Goal: Information Seeking & Learning: Learn about a topic

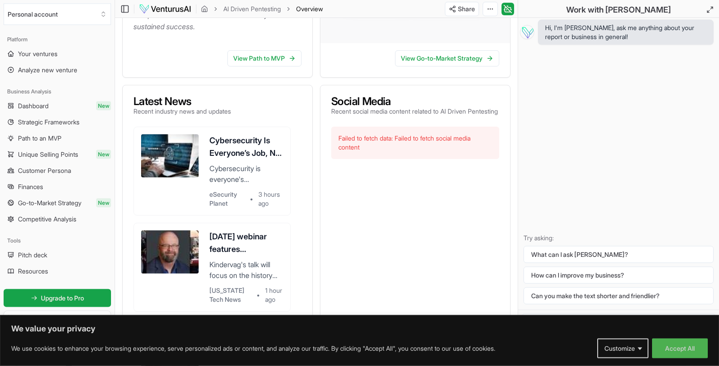
scroll to position [730, 0]
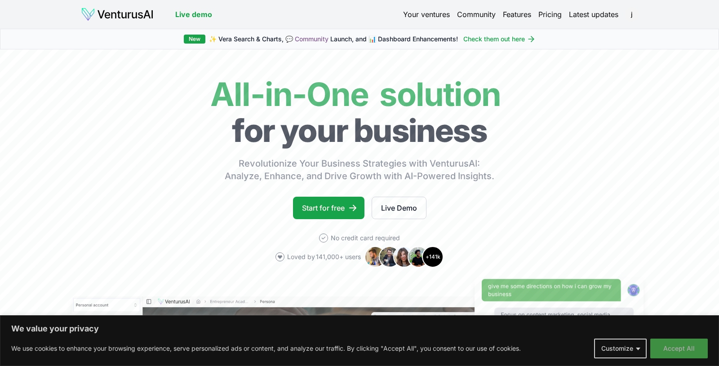
click at [680, 347] on button "Accept All" at bounding box center [679, 349] width 58 height 20
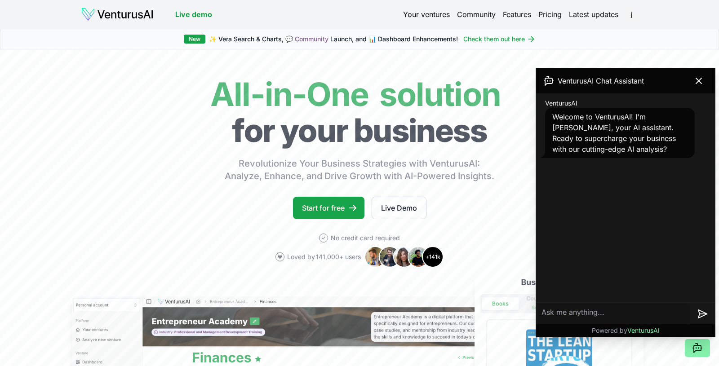
scroll to position [94, 0]
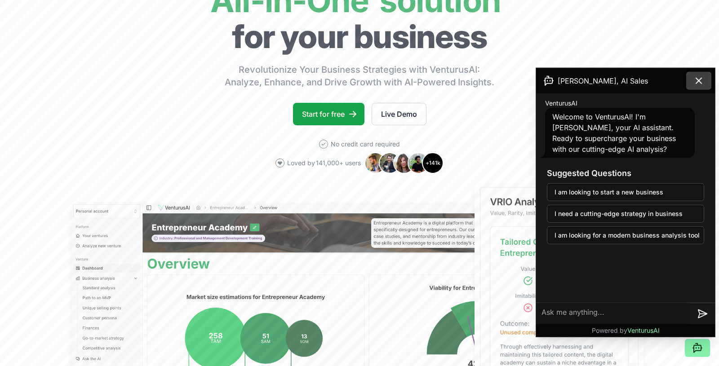
click at [702, 78] on icon at bounding box center [698, 80] width 11 height 11
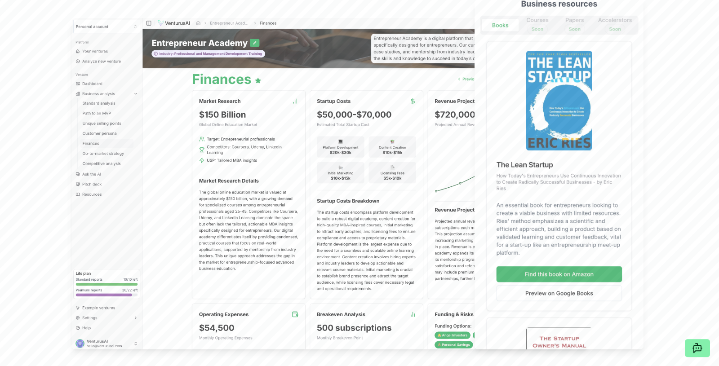
scroll to position [0, 0]
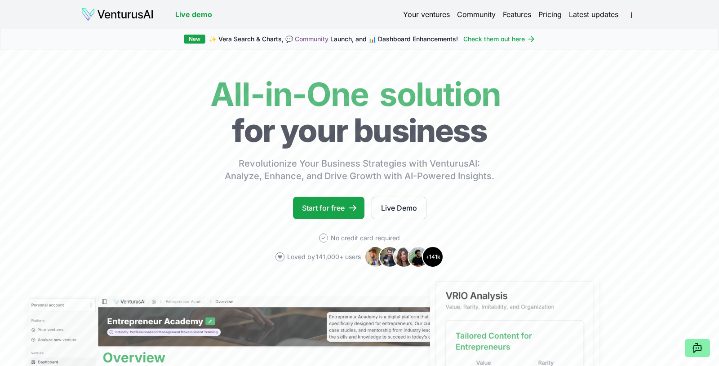
click at [133, 15] on img at bounding box center [117, 14] width 73 height 14
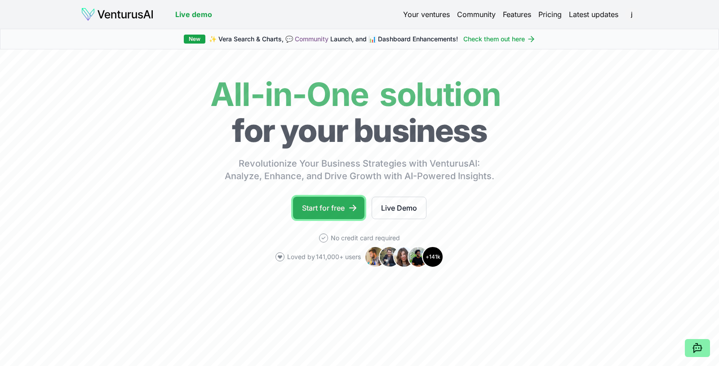
click at [350, 202] on link "Start for free" at bounding box center [328, 208] width 71 height 22
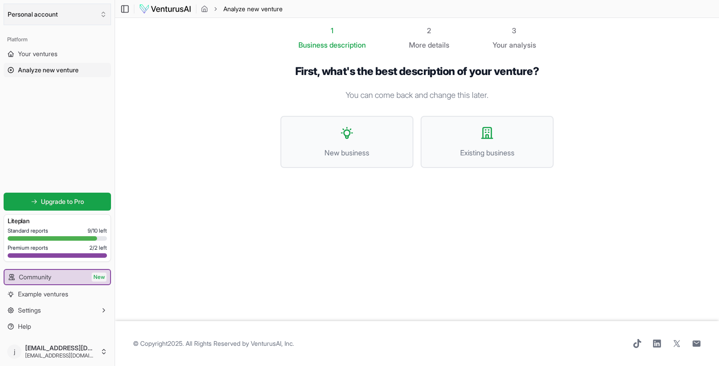
click at [43, 12] on button "Personal account" at bounding box center [57, 15] width 107 height 22
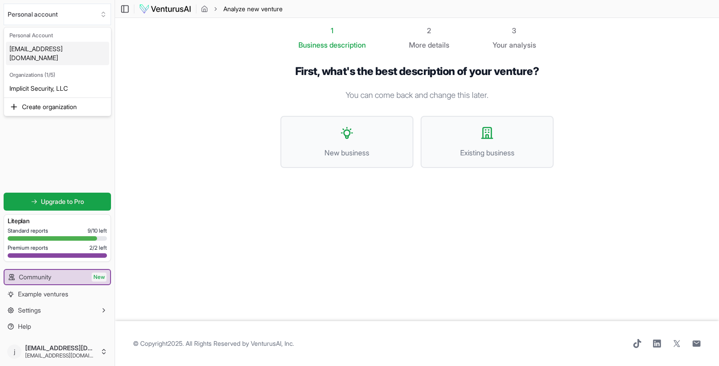
click at [40, 46] on div "[EMAIL_ADDRESS][DOMAIN_NAME]" at bounding box center [57, 53] width 103 height 23
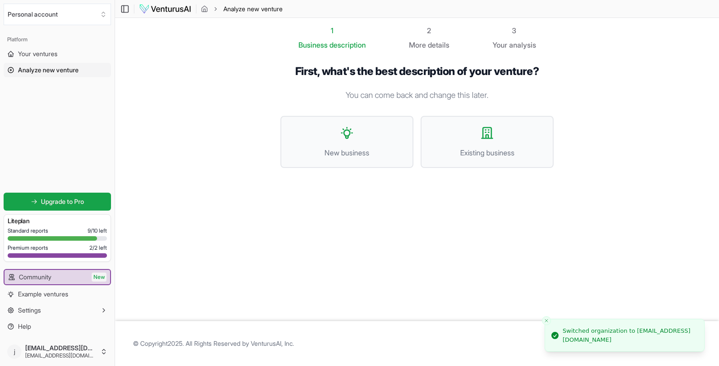
click at [46, 70] on span "Analyze new venture" at bounding box center [48, 70] width 61 height 9
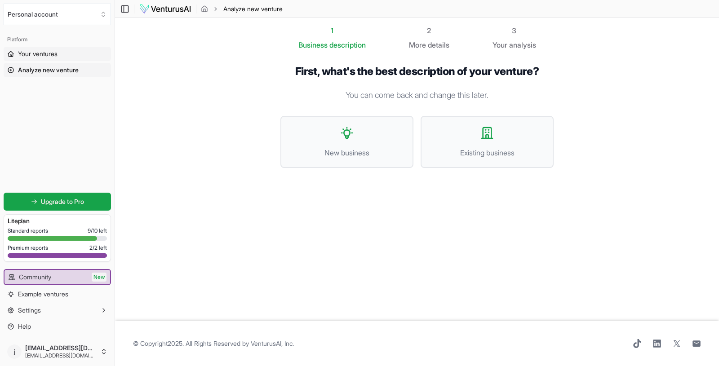
click at [48, 55] on span "Your ventures" at bounding box center [38, 53] width 40 height 9
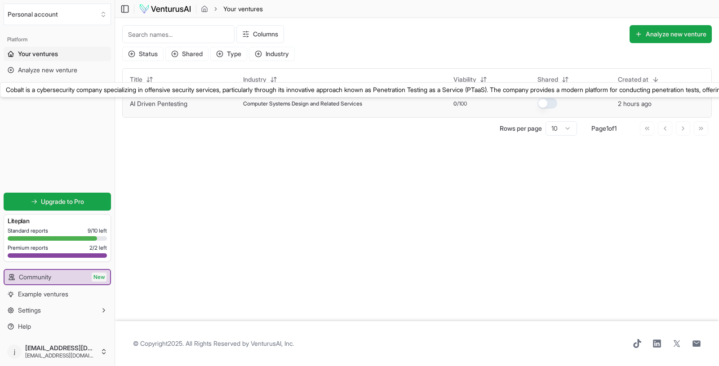
click at [168, 103] on link "AI Driven Pentesting" at bounding box center [159, 104] width 58 height 8
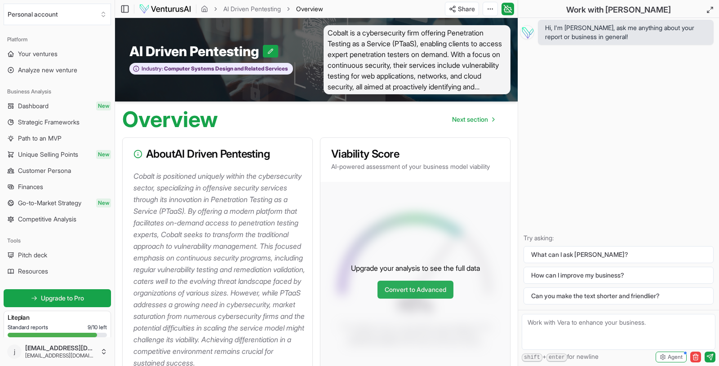
click at [429, 299] on link "Convert to Advanced" at bounding box center [415, 290] width 76 height 18
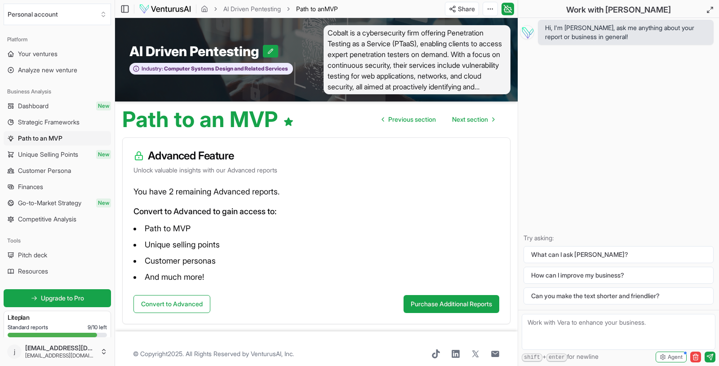
scroll to position [10, 0]
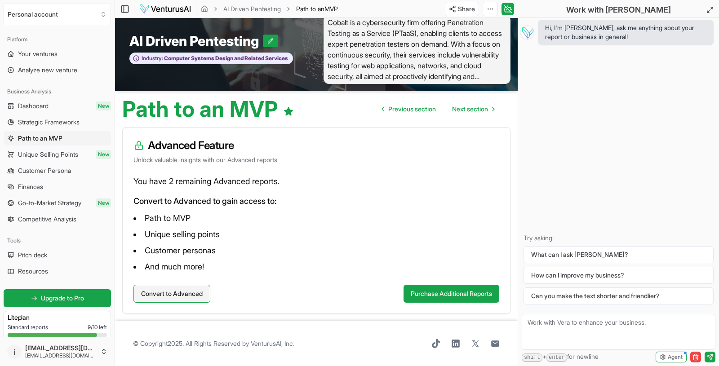
click at [181, 290] on button "Convert to Advanced" at bounding box center [171, 294] width 77 height 18
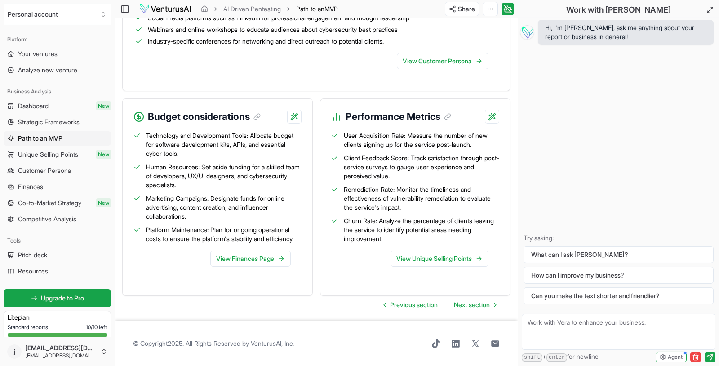
scroll to position [1100, 0]
click at [472, 306] on span "Next section" at bounding box center [472, 305] width 36 height 9
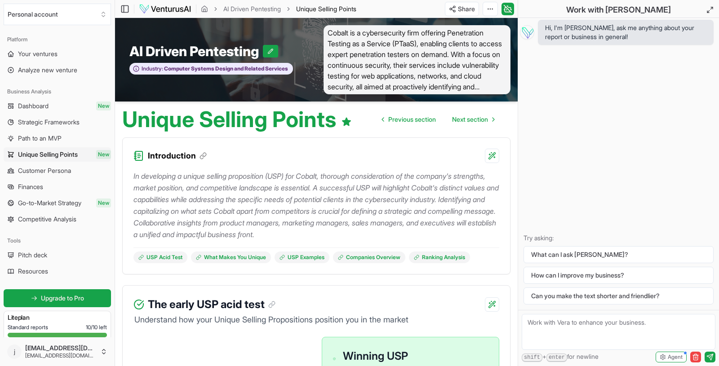
click at [472, 306] on div "The early USP acid test" at bounding box center [316, 299] width 387 height 27
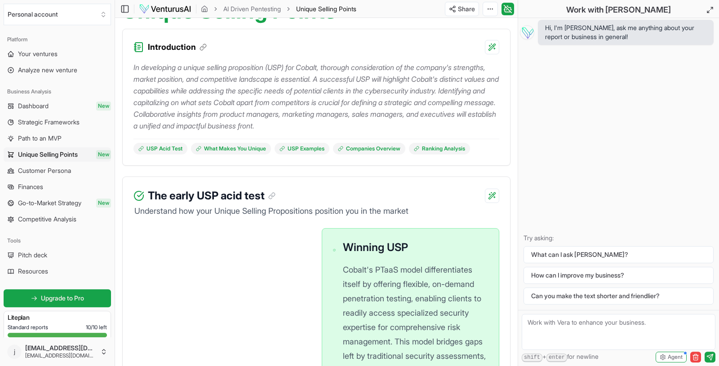
scroll to position [109, 0]
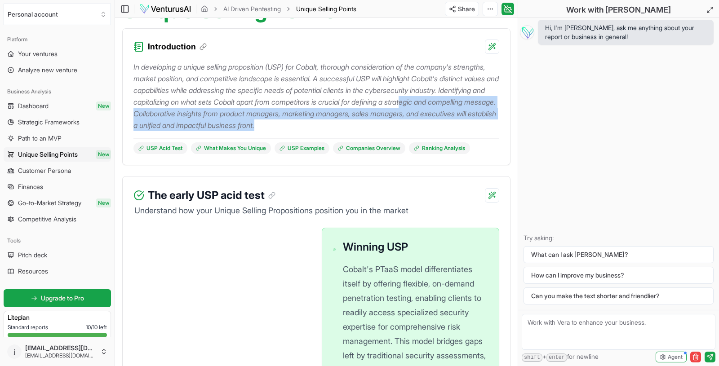
drag, startPoint x: 421, startPoint y: 129, endPoint x: 151, endPoint y: 115, distance: 269.9
click at [151, 115] on p "In developing a unique selling proposition (USP) for Cobalt, thorough considera…" at bounding box center [316, 96] width 366 height 70
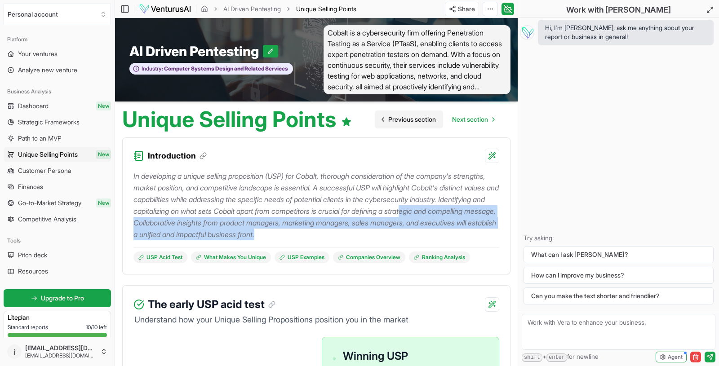
click at [392, 117] on span "Previous section" at bounding box center [412, 119] width 48 height 9
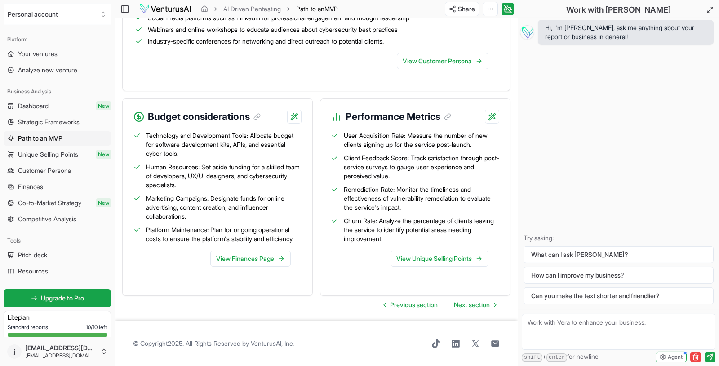
scroll to position [1100, 0]
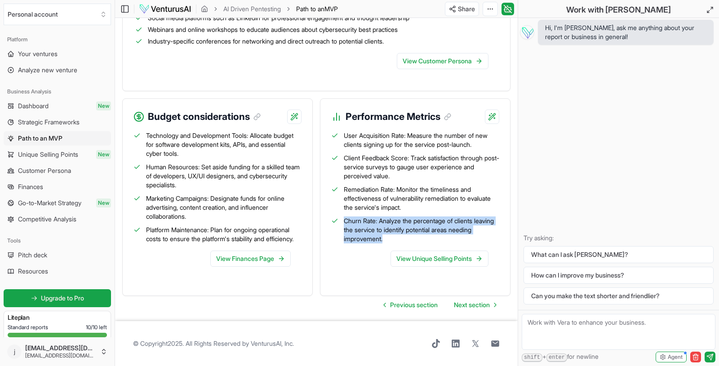
drag, startPoint x: 345, startPoint y: 103, endPoint x: 428, endPoint y: 232, distance: 152.8
click at [428, 232] on div "Performance Metrics User Acquisition Rate: Measure the number of new clients si…" at bounding box center [415, 197] width 190 height 198
copy span "Churn Rate: Analyze the percentage of clients leaving the service to identify p…"
click at [428, 232] on span "Churn Rate: Analyze the percentage of clients leaving the service to identify p…" at bounding box center [421, 230] width 155 height 27
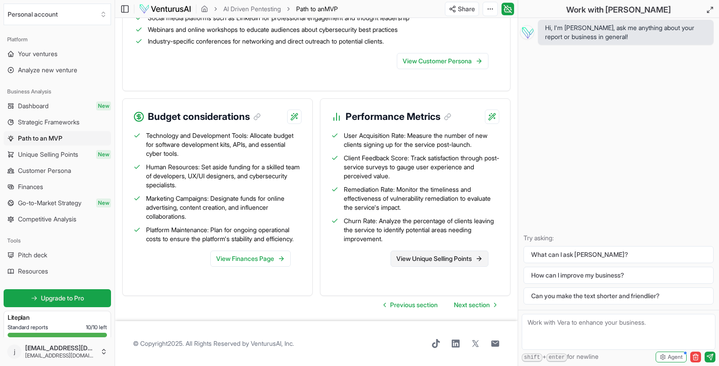
click at [431, 251] on link "View Unique Selling Points" at bounding box center [439, 259] width 98 height 16
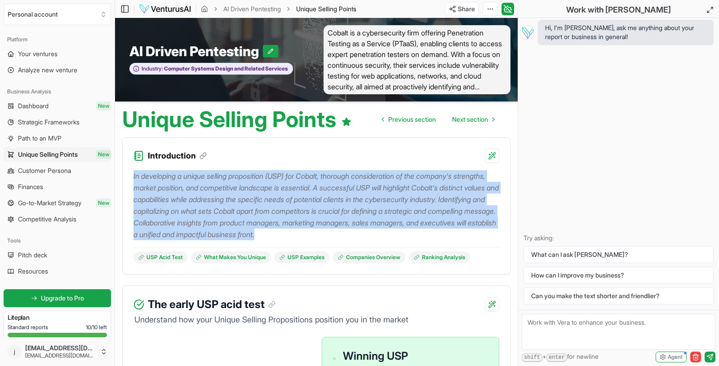
drag, startPoint x: 132, startPoint y: 177, endPoint x: 439, endPoint y: 237, distance: 312.8
click at [439, 237] on div "In developing a unique selling proposition (USP) for Cobalt, thorough considera…" at bounding box center [316, 218] width 387 height 111
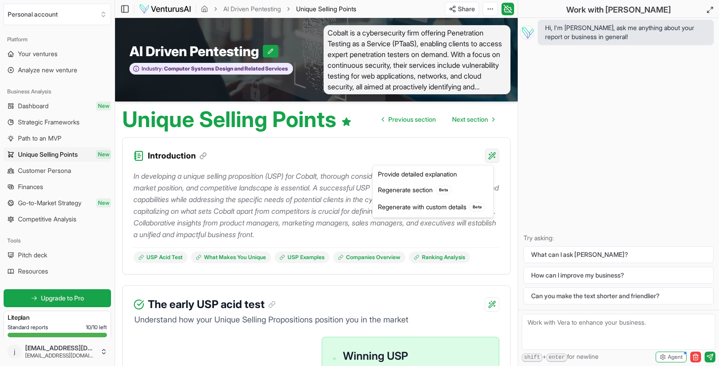
click at [490, 155] on html "We value your privacy We use cookies to enhance your browsing experience, serve…" at bounding box center [359, 183] width 719 height 366
click at [442, 155] on html "We value your privacy We use cookies to enhance your browsing experience, serve…" at bounding box center [359, 183] width 719 height 366
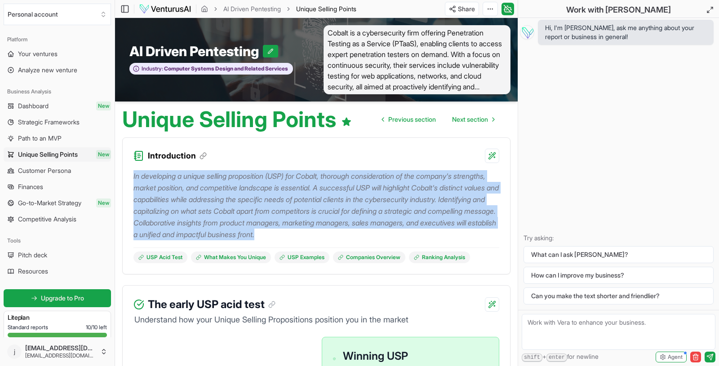
drag, startPoint x: 132, startPoint y: 176, endPoint x: 446, endPoint y: 233, distance: 319.2
click at [446, 233] on div "In developing a unique selling proposition (USP) for Cobalt, thorough considera…" at bounding box center [316, 218] width 387 height 111
copy p "In developing a unique selling proposition (USP) for Cobalt, thorough considera…"
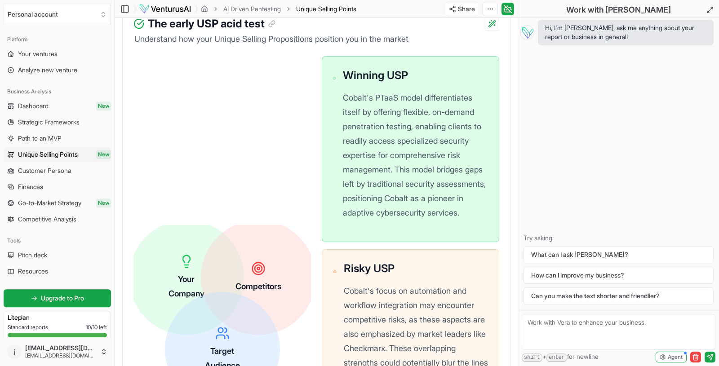
scroll to position [280, 0]
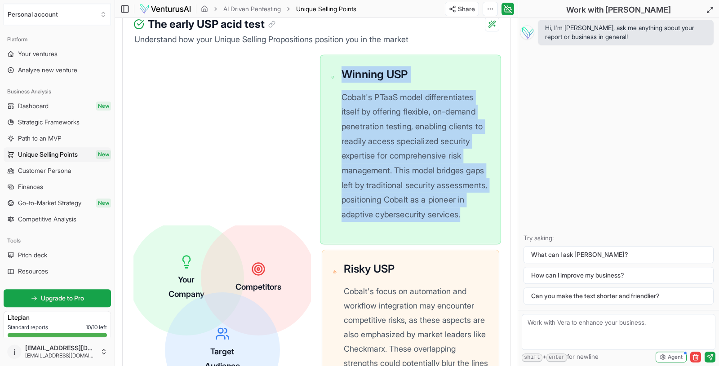
drag, startPoint x: 342, startPoint y: 72, endPoint x: 389, endPoint y: 230, distance: 164.3
click at [389, 230] on div "Winning USP Cobalt's PTaaS model differentiates itself by offering flexible, on…" at bounding box center [415, 149] width 148 height 167
copy div "Winning USP Cobalt's PTaaS model differentiates itself by offering flexible, on…"
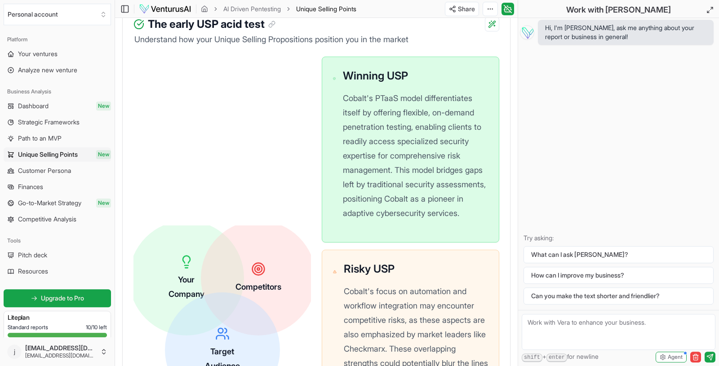
click at [233, 207] on div "Your Company Competitors Target Audience Winning USP Cobalt's PTaaS model diffe…" at bounding box center [316, 314] width 366 height 515
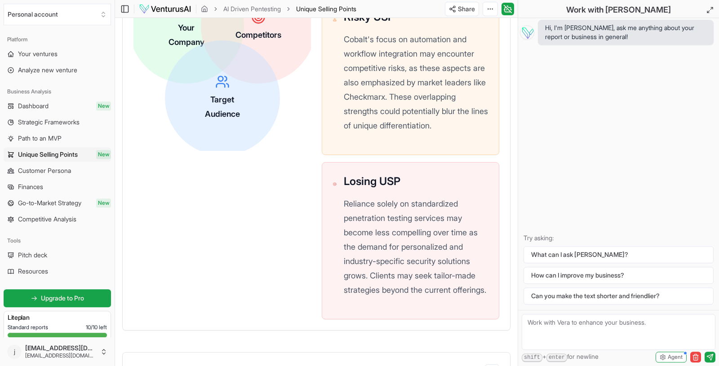
scroll to position [533, 0]
drag, startPoint x: 344, startPoint y: 27, endPoint x: 360, endPoint y: 67, distance: 43.7
click at [360, 67] on div "Risky USP Cobalt's focus on automation and workflow integration may encounter c…" at bounding box center [415, 75] width 147 height 137
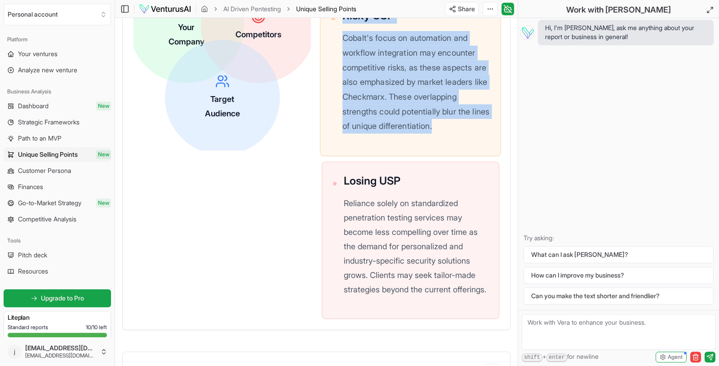
click at [401, 133] on p "Cobalt's focus on automation and workflow integration may encounter competitive…" at bounding box center [415, 82] width 147 height 102
copy div "Risky USP Cobalt's focus on automation and workflow integration may encounter c…"
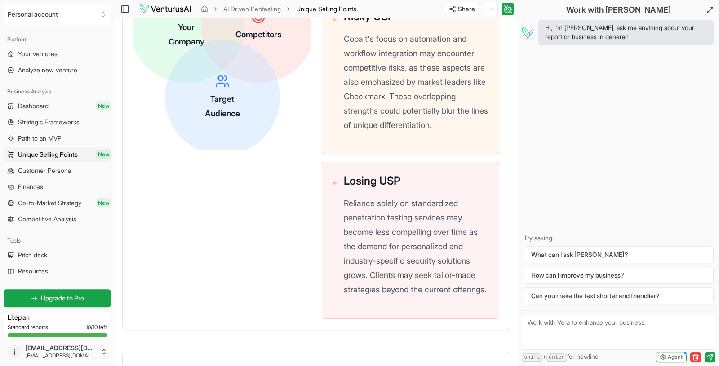
click at [301, 266] on div "Your Company Competitors Target Audience Winning USP Cobalt's PTaaS model diffe…" at bounding box center [316, 61] width 366 height 515
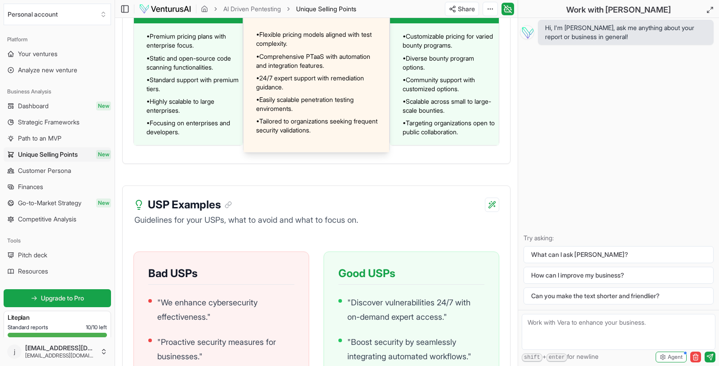
scroll to position [962, 0]
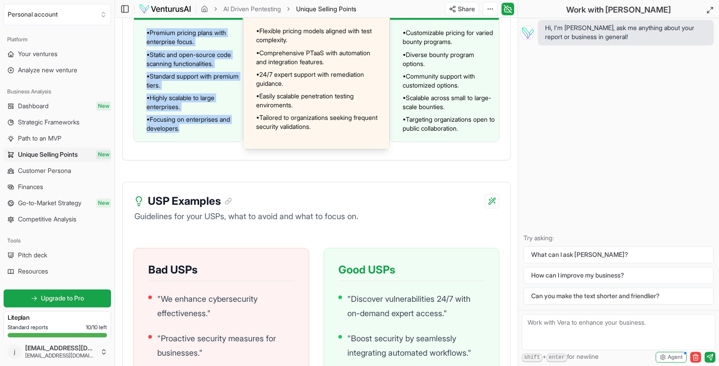
drag, startPoint x: 137, startPoint y: 49, endPoint x: 231, endPoint y: 210, distance: 186.0
click at [231, 210] on div "The early USP acid test Understand how your Unique Selling Propositions positio…" at bounding box center [316, 255] width 388 height 1864
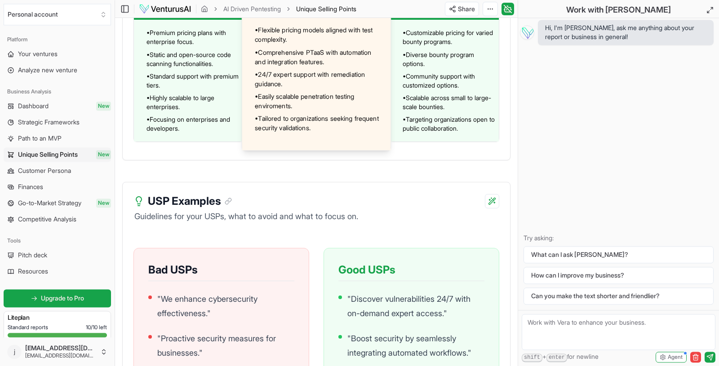
drag, startPoint x: 252, startPoint y: 43, endPoint x: 272, endPoint y: 44, distance: 19.4
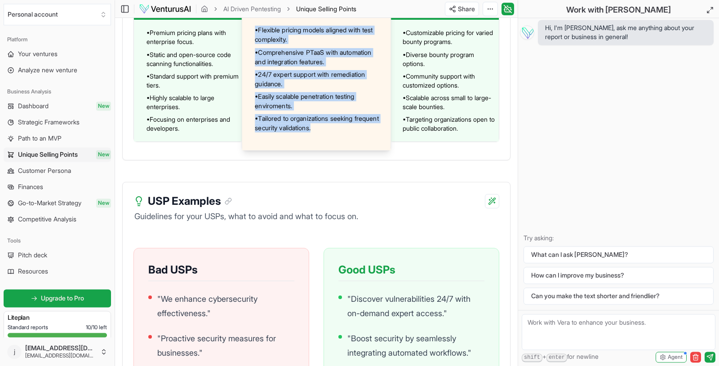
drag, startPoint x: 250, startPoint y: 44, endPoint x: 352, endPoint y: 169, distance: 161.3
click at [352, 151] on div "Your company • Flexible pricing models aligned with test complexity. • Comprehe…" at bounding box center [316, 67] width 149 height 165
copy div "Your company • Flexible pricing models aligned with test complexity. • Comprehe…"
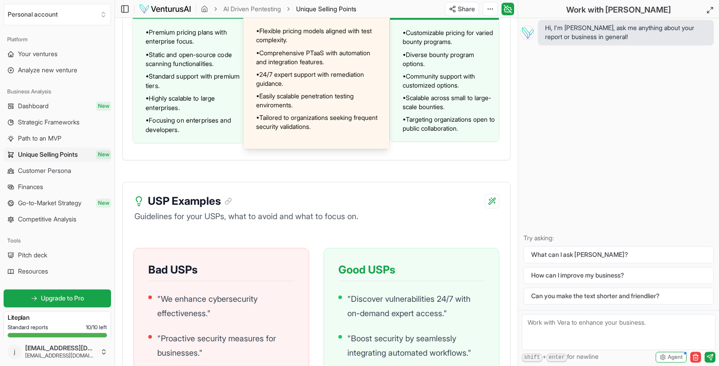
click at [139, 19] on div "Checkmarx" at bounding box center [188, 6] width 111 height 26
drag, startPoint x: 139, startPoint y: 49, endPoint x: 221, endPoint y: 100, distance: 97.5
click at [221, 100] on div "Checkmarx • Premium pricing plans with enterprise focus. • Static and open-sour…" at bounding box center [189, 68] width 112 height 151
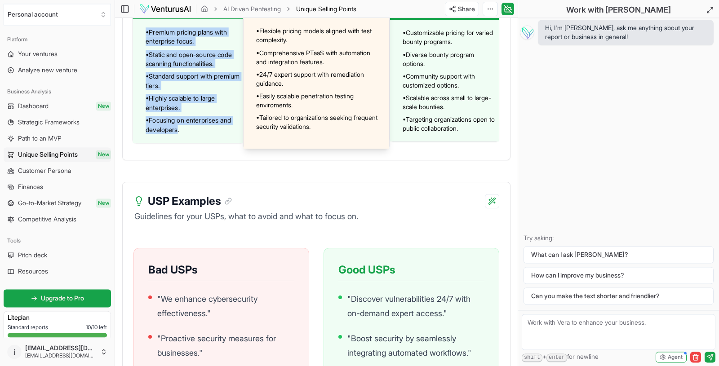
click at [180, 134] on span "• Focusing on enterprises and developers." at bounding box center [193, 125] width 94 height 18
copy div "Checkmarx • Premium pricing plans with enterprise focus. • Static and open-sour…"
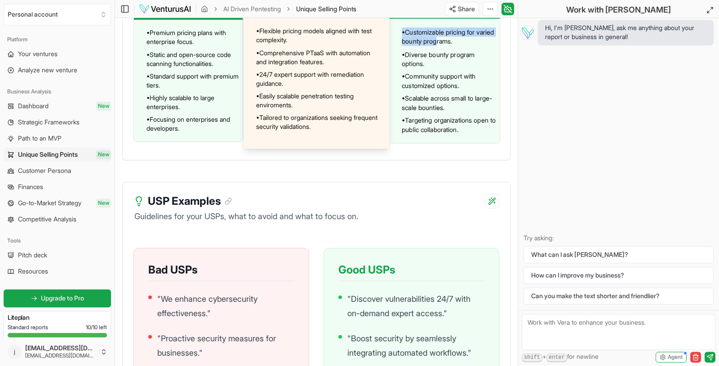
drag, startPoint x: 395, startPoint y: 50, endPoint x: 464, endPoint y: 102, distance: 85.6
click at [464, 102] on div "Bugcrowd • Customizable pricing for varied bounty programs. • Diverse bounty pr…" at bounding box center [444, 68] width 112 height 151
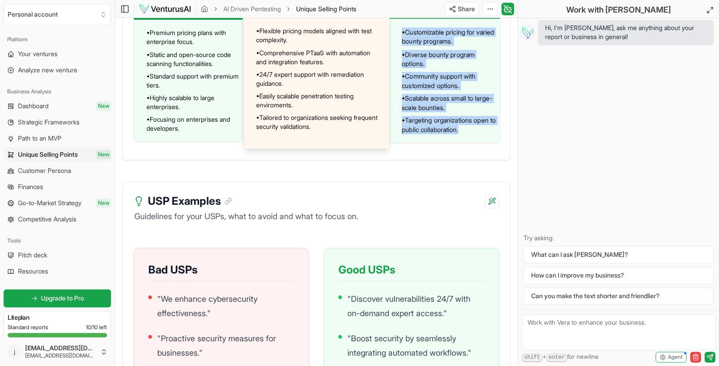
click at [470, 134] on span "• Targeting organizations open to public collaboration." at bounding box center [449, 125] width 94 height 18
copy div "Bugcrowd • Customizable pricing for varied bounty programs. • Diverse bounty pr…"
click at [708, 9] on icon at bounding box center [709, 9] width 7 height 7
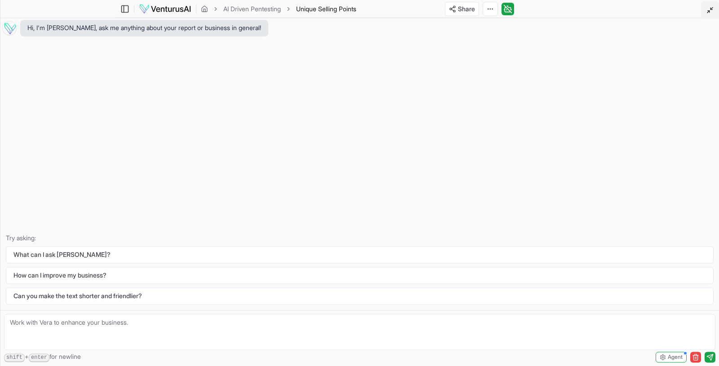
click at [712, 9] on icon at bounding box center [709, 9] width 7 height 7
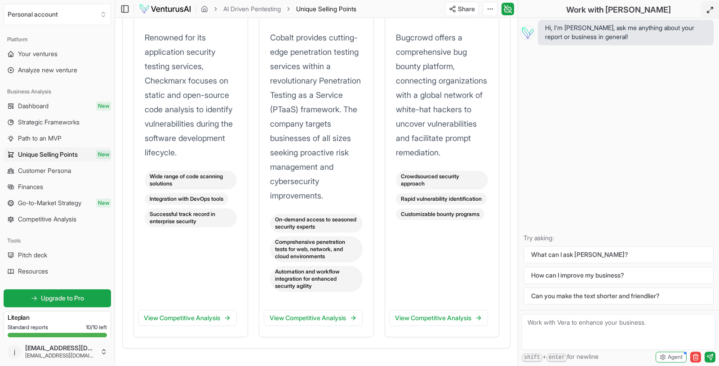
scroll to position [1497, 0]
click at [146, 80] on p "Renowned for its application security testing services, Checkmarx focuses on st…" at bounding box center [191, 95] width 92 height 129
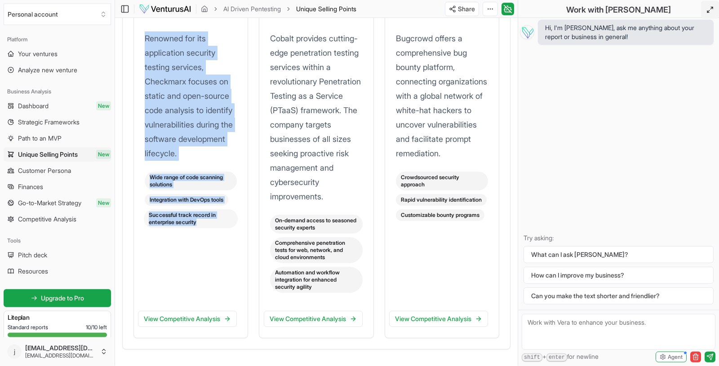
click at [199, 228] on div "Successful track record in enterprise security" at bounding box center [191, 218] width 94 height 19
copy div "Renowned for its application security testing services, Checkmarx focuses on st…"
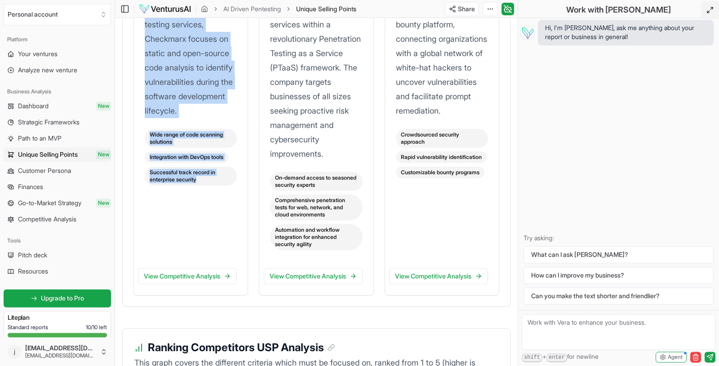
scroll to position [1539, 0]
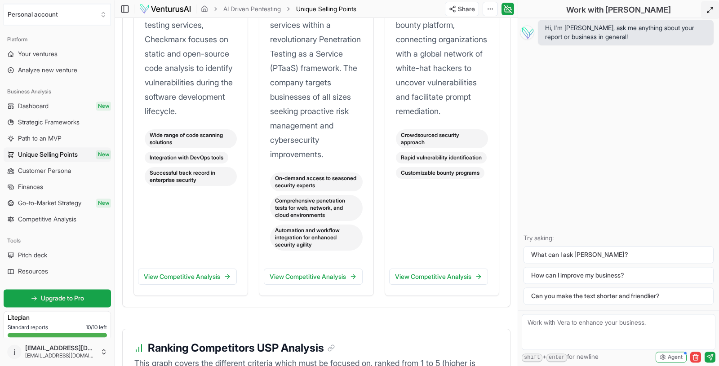
click at [270, 39] on p "Cobalt provides cutting-edge penetration testing services within a revolutionar…" at bounding box center [316, 75] width 92 height 173
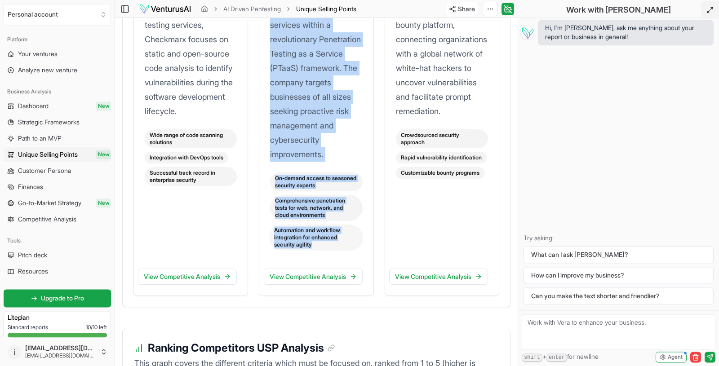
click at [316, 251] on div "Automation and workflow integration for enhanced security agility" at bounding box center [316, 237] width 94 height 27
copy div "Cobalt provides cutting-edge penetration testing services within a revolutionar…"
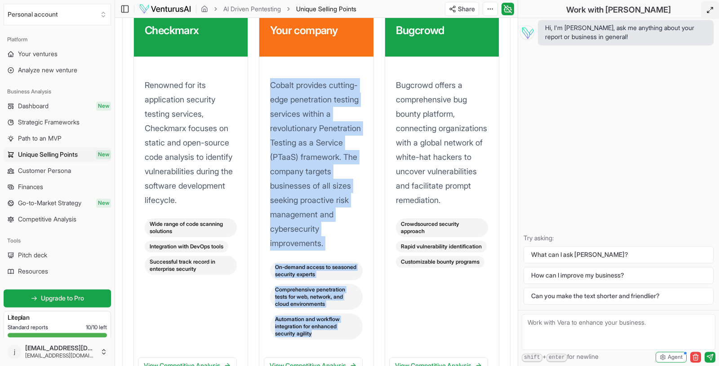
scroll to position [1449, 0]
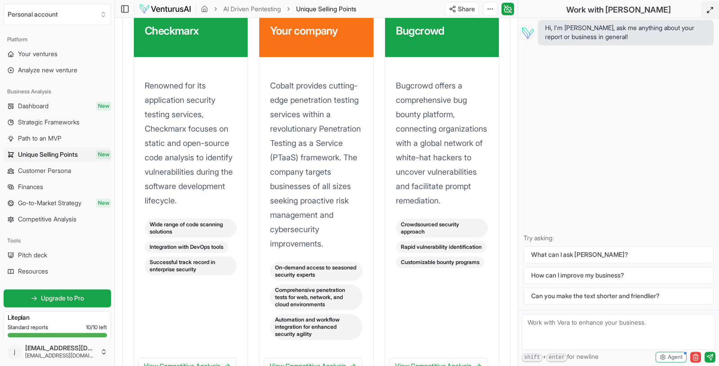
click at [397, 129] on p "Bugcrowd offers a comprehensive bug bounty platform, connecting organizations w…" at bounding box center [442, 143] width 92 height 129
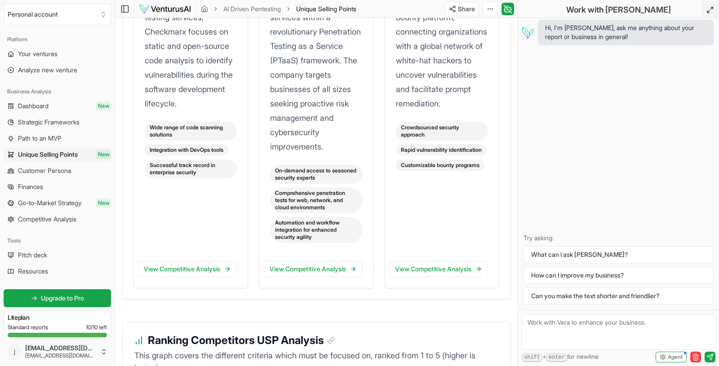
scroll to position [1547, 0]
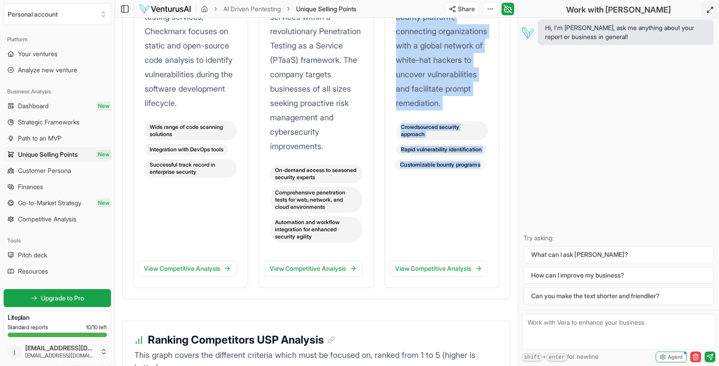
click at [483, 171] on div "Customizable bounty programs" at bounding box center [440, 165] width 90 height 12
copy div "Bugcrowd offers a comprehensive bug bounty platform, connecting organizations w…"
click at [443, 253] on div "Bugcrowd offers a comprehensive bug bounty platform, connecting organizations w…" at bounding box center [442, 107] width 114 height 294
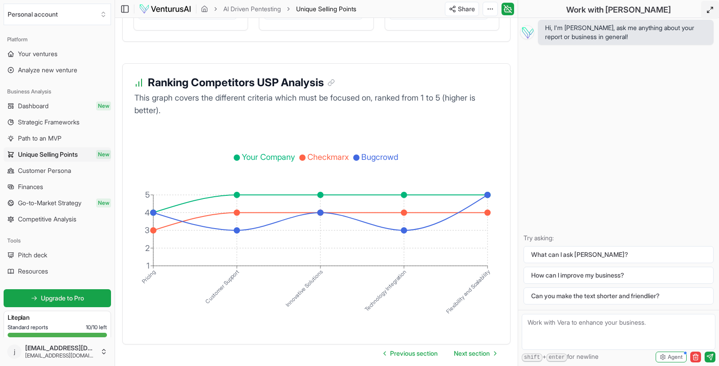
scroll to position [1806, 0]
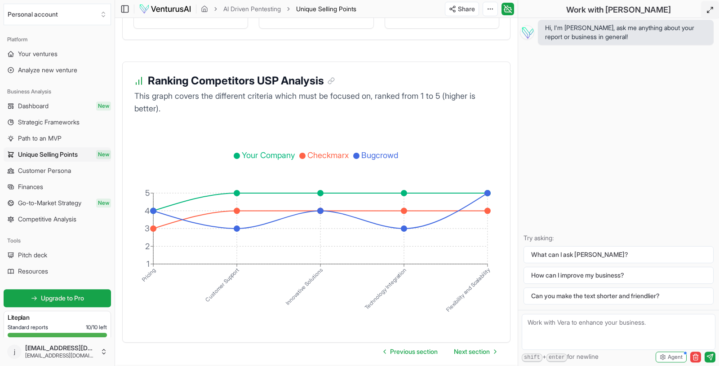
click at [319, 18] on link "View Competitive Analysis" at bounding box center [313, 9] width 99 height 16
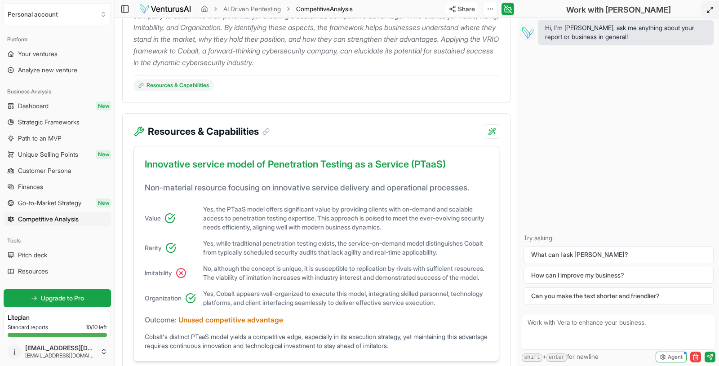
scroll to position [167, 0]
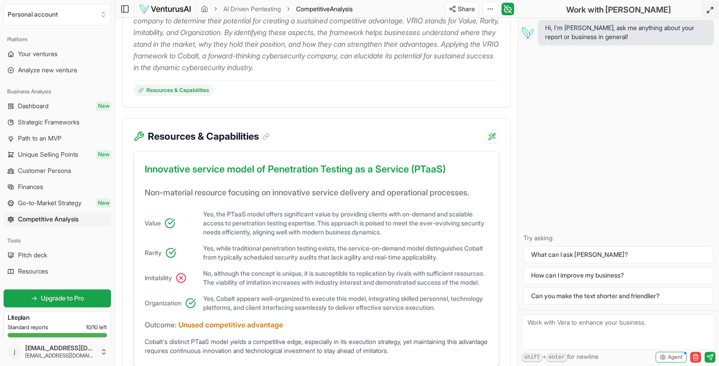
click at [313, 251] on div "Value Yes, the PTaaS model offers significant value by providing clients with o…" at bounding box center [316, 261] width 343 height 102
click at [489, 9] on html "We value your privacy We use cookies to enhance your browsing experience, serve…" at bounding box center [359, 16] width 719 height 366
click at [146, 168] on html "We value your privacy We use cookies to enhance your browsing experience, serve…" at bounding box center [359, 16] width 719 height 366
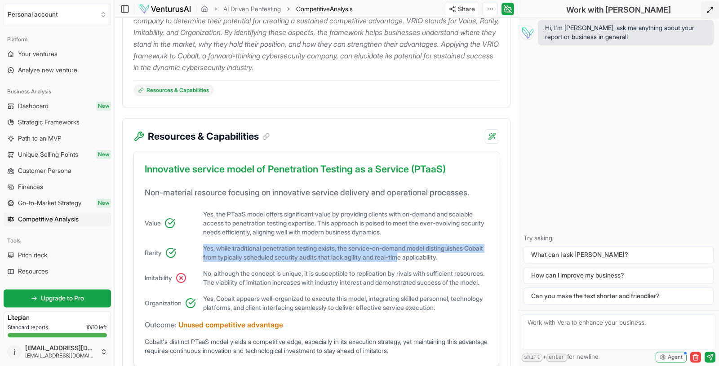
drag, startPoint x: 144, startPoint y: 168, endPoint x: 427, endPoint y: 266, distance: 299.8
click at [427, 266] on div "Innovative service model of Penetration Testing as a Service (PTaaS) Non-materi…" at bounding box center [316, 259] width 366 height 216
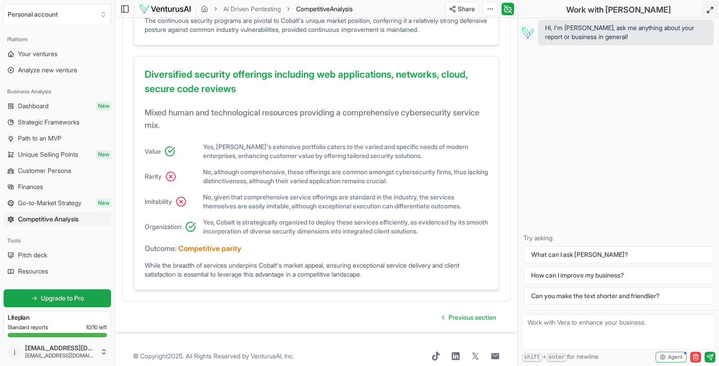
scroll to position [762, 0]
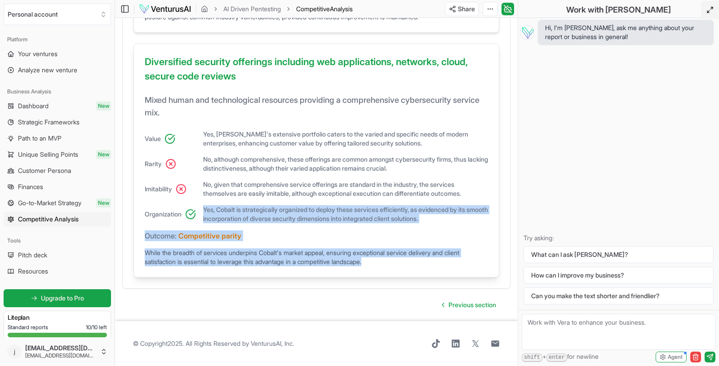
click at [379, 263] on div "While the breadth of services underpins Cobalt's market appeal, ensuring except…" at bounding box center [316, 257] width 343 height 18
click at [491, 104] on div "Diversified security offerings including web applications, networks, cloud, sec…" at bounding box center [316, 161] width 366 height 234
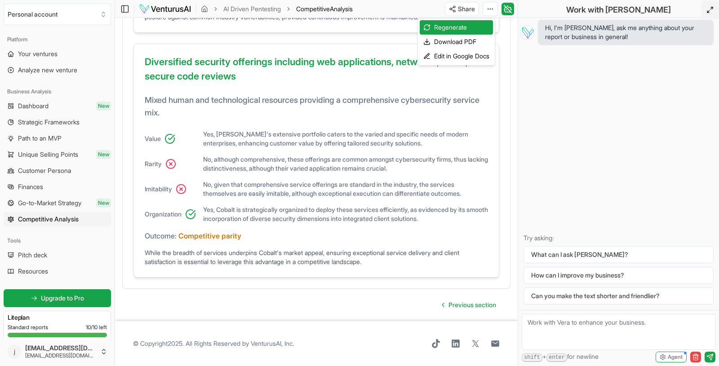
click at [459, 42] on div "Download PDF" at bounding box center [456, 42] width 73 height 14
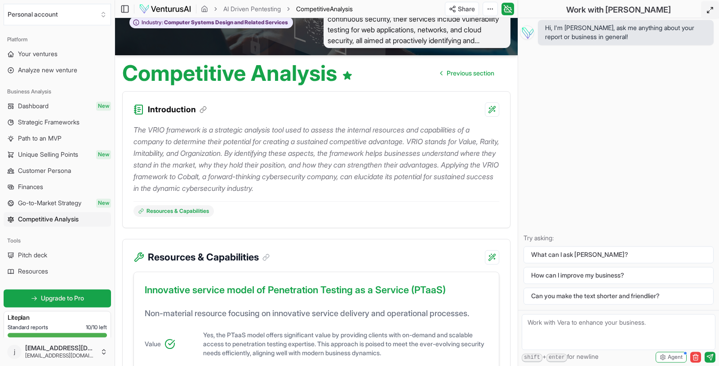
scroll to position [0, 0]
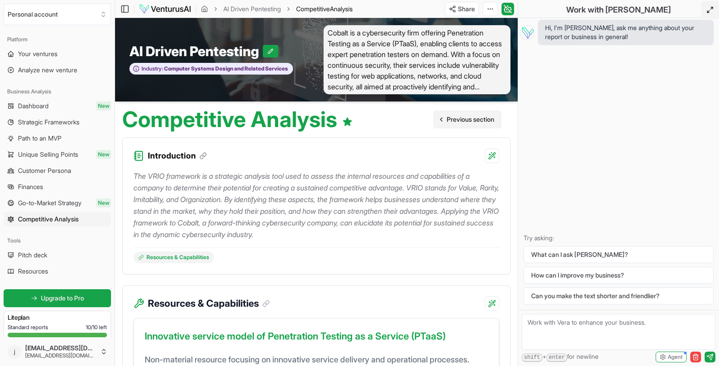
click at [458, 118] on span "Previous section" at bounding box center [471, 119] width 48 height 9
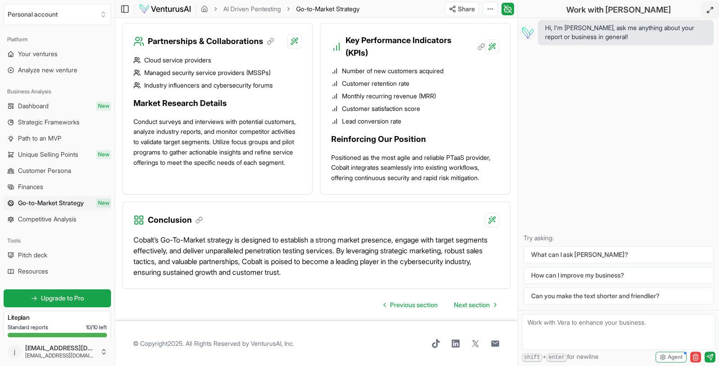
scroll to position [930, 0]
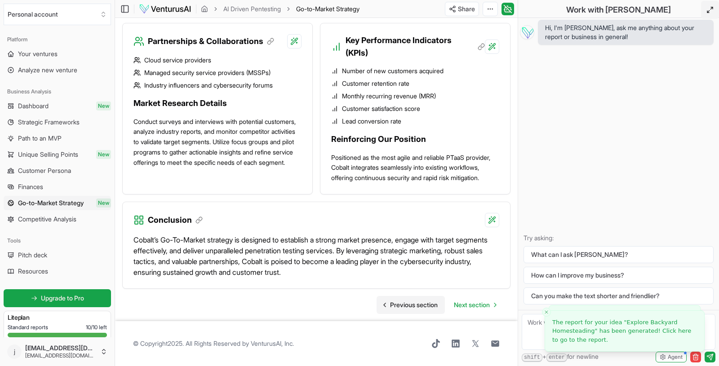
click at [412, 307] on span "Previous section" at bounding box center [414, 305] width 48 height 9
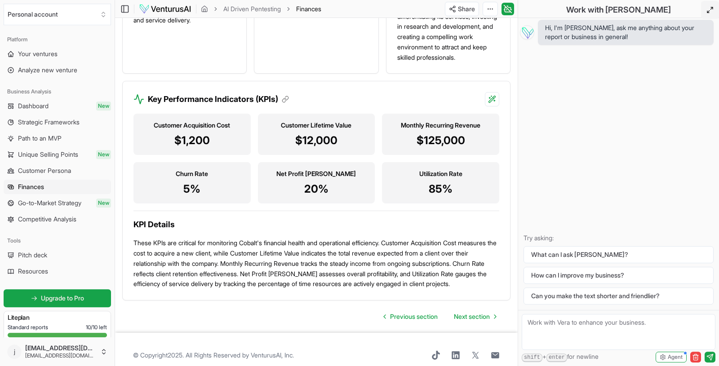
scroll to position [1109, 0]
